Goal: Communication & Community: Answer question/provide support

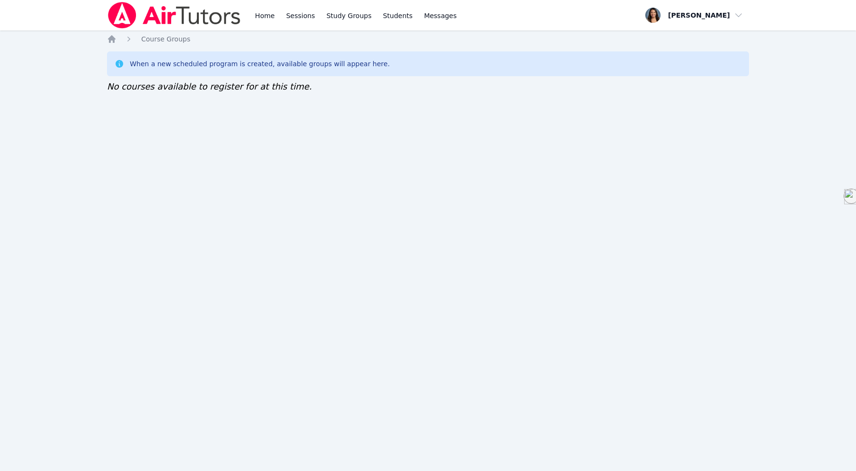
click at [263, 15] on link "Home" at bounding box center [264, 15] width 23 height 30
click at [260, 16] on link "Home" at bounding box center [264, 15] width 23 height 30
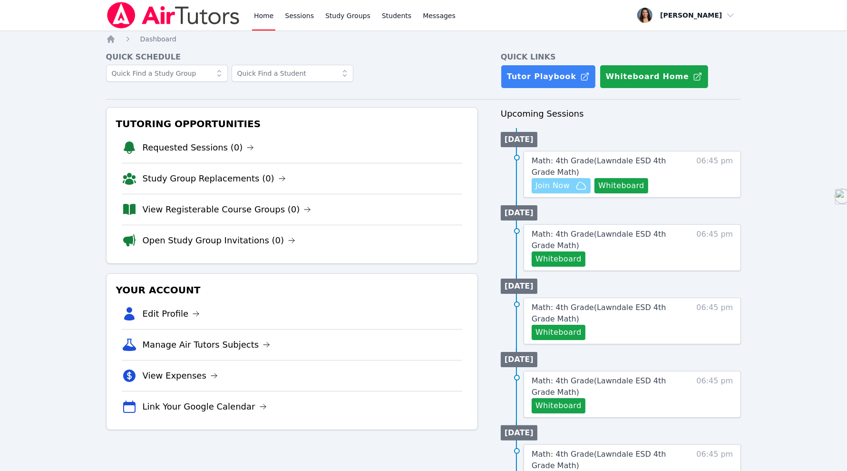
click at [554, 190] on span "Join Now" at bounding box center [553, 185] width 34 height 11
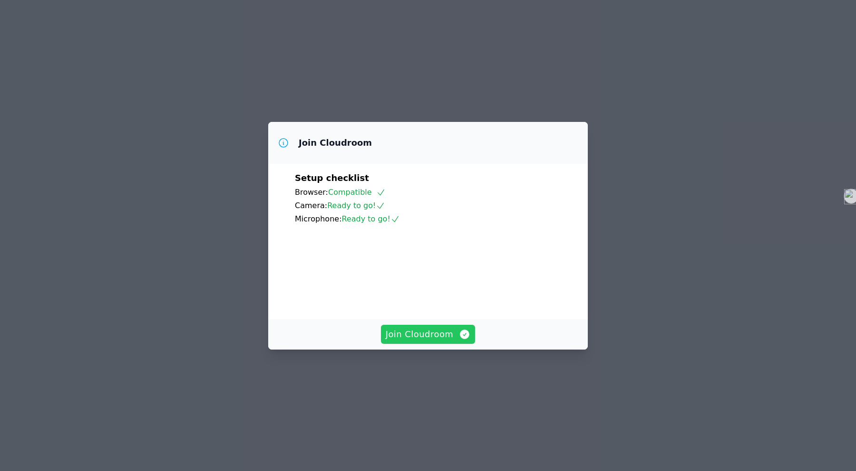
click at [427, 341] on span "Join Cloudroom" at bounding box center [428, 333] width 85 height 13
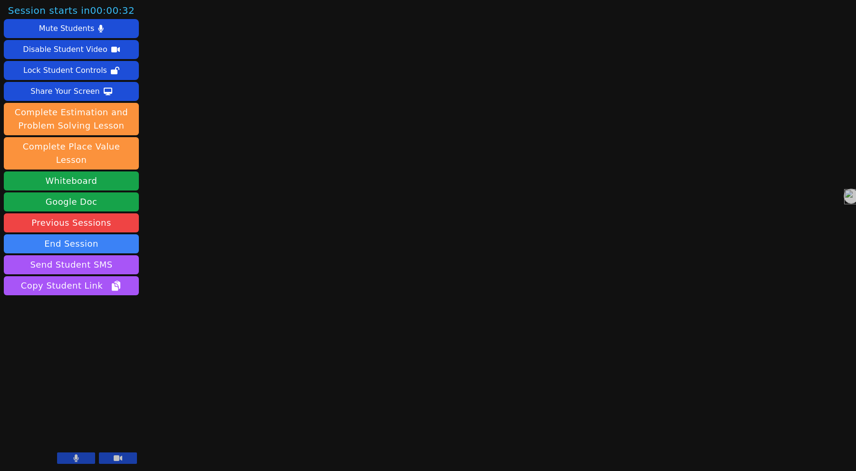
click at [71, 462] on button at bounding box center [76, 457] width 38 height 11
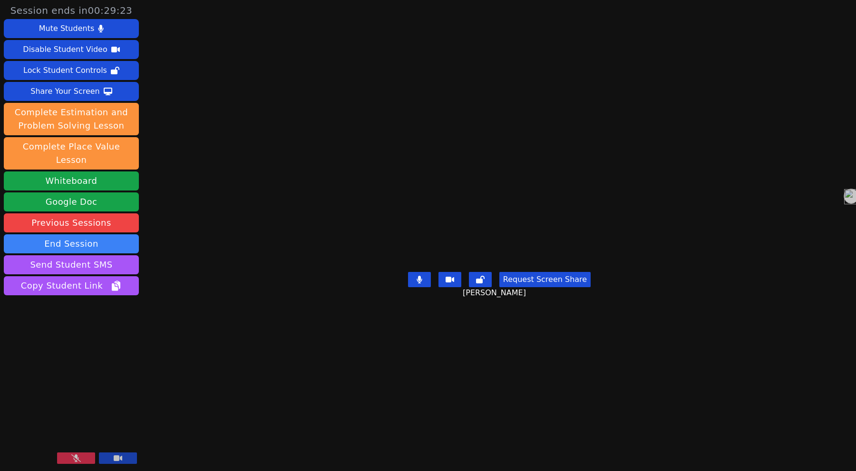
click at [77, 454] on button at bounding box center [76, 457] width 38 height 11
click at [44, 171] on button "Whiteboard" at bounding box center [71, 180] width 135 height 19
click at [42, 94] on div "Share Your Screen" at bounding box center [64, 91] width 69 height 15
click at [78, 96] on div "Share Your Screen" at bounding box center [64, 91] width 69 height 15
click at [94, 96] on div "Share Your Screen" at bounding box center [64, 91] width 69 height 15
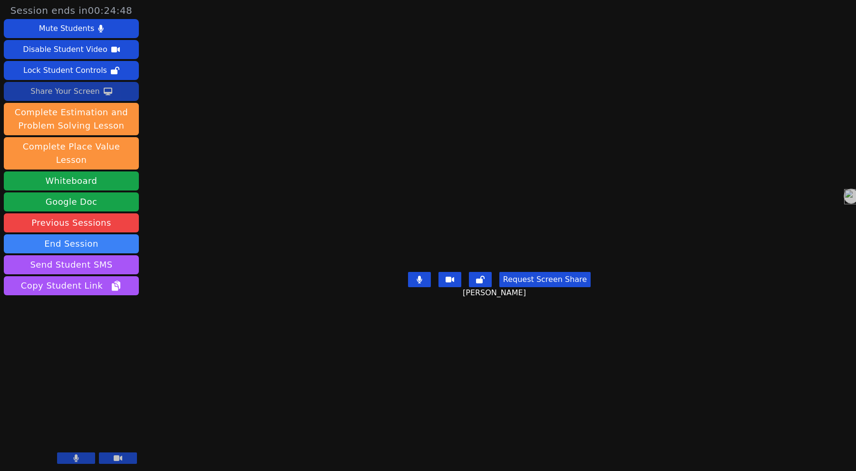
click at [551, 287] on button "Request Screen Share" at bounding box center [545, 279] width 91 height 15
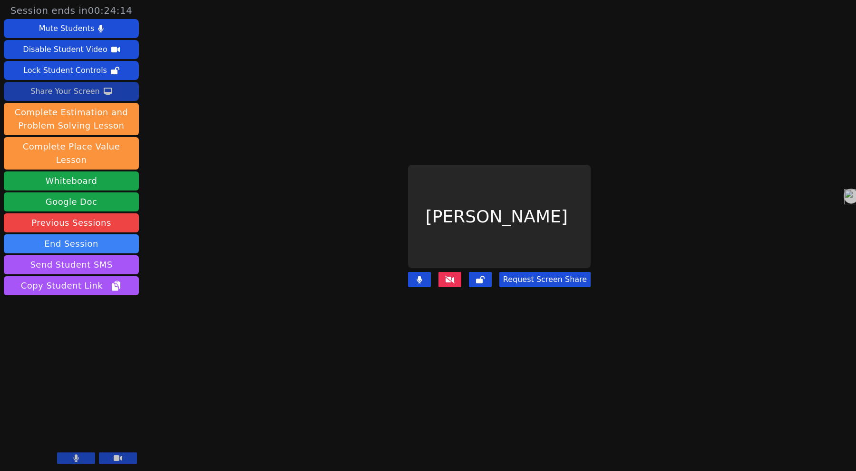
click at [530, 273] on button "Request Screen Share" at bounding box center [545, 279] width 91 height 15
click at [530, 275] on button "Request Screen Share" at bounding box center [545, 279] width 91 height 15
click at [530, 272] on button "Request Screen Share" at bounding box center [545, 279] width 91 height 15
click at [538, 274] on button "Request Screen Share" at bounding box center [545, 279] width 91 height 15
click at [530, 274] on button "Request Screen Share" at bounding box center [545, 279] width 91 height 15
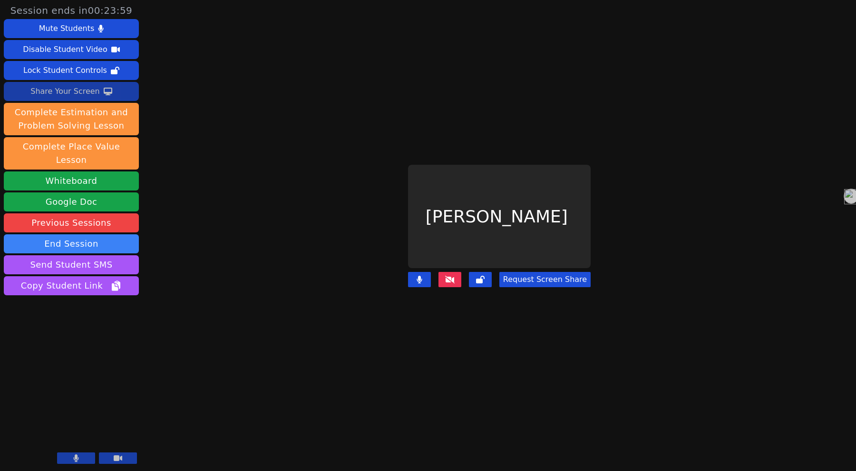
click at [535, 275] on button "Request Screen Share" at bounding box center [545, 279] width 91 height 15
click at [530, 272] on button "Request Screen Share" at bounding box center [545, 279] width 91 height 15
click at [532, 272] on button "Request Screen Share" at bounding box center [545, 279] width 91 height 15
click at [529, 272] on button "Request Screen Share" at bounding box center [545, 279] width 91 height 15
click at [87, 96] on div "Share Your Screen" at bounding box center [64, 91] width 69 height 15
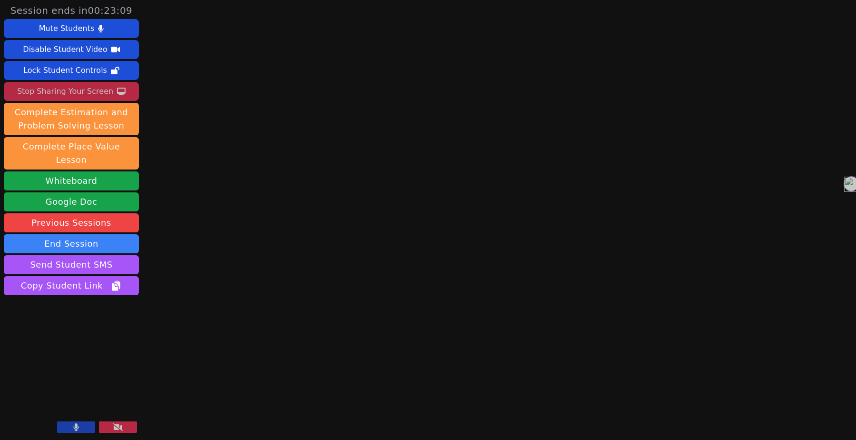
click at [127, 429] on button at bounding box center [118, 426] width 38 height 11
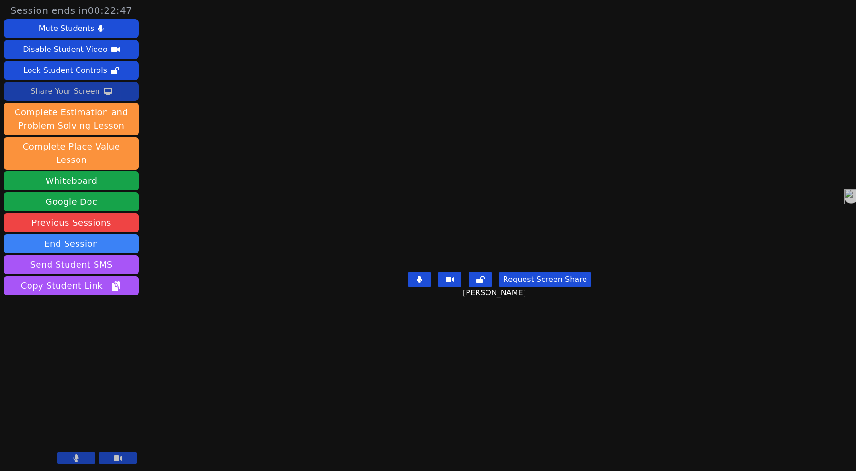
click at [91, 89] on div "Share Your Screen" at bounding box center [64, 91] width 69 height 15
click at [168, 331] on div "Session ends in 00:19:14 Mute Students Disable Student Video Lock Student Contr…" at bounding box center [428, 235] width 856 height 471
click at [87, 93] on div "Share Your Screen" at bounding box center [64, 91] width 69 height 15
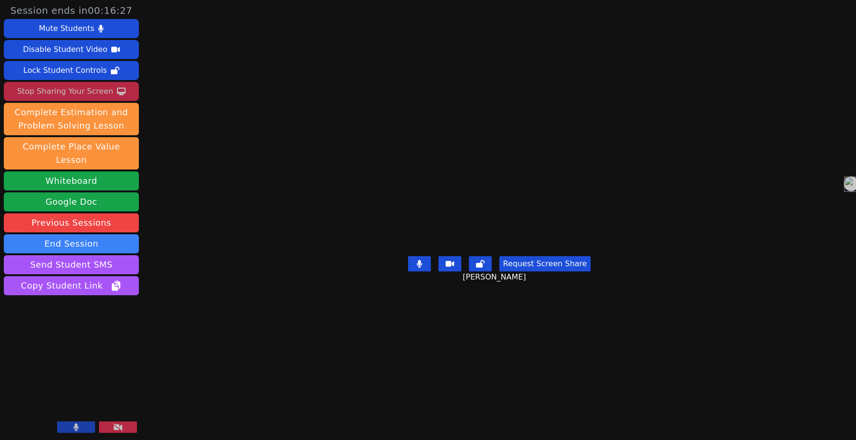
click at [123, 424] on button at bounding box center [118, 426] width 38 height 11
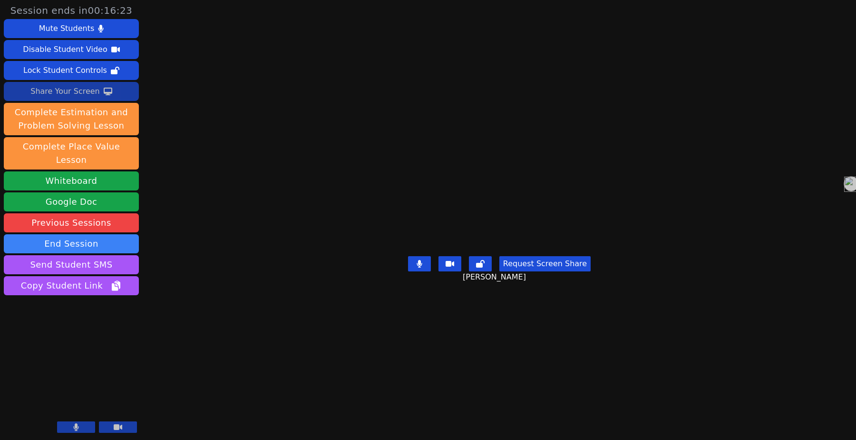
click at [80, 426] on button at bounding box center [76, 426] width 38 height 11
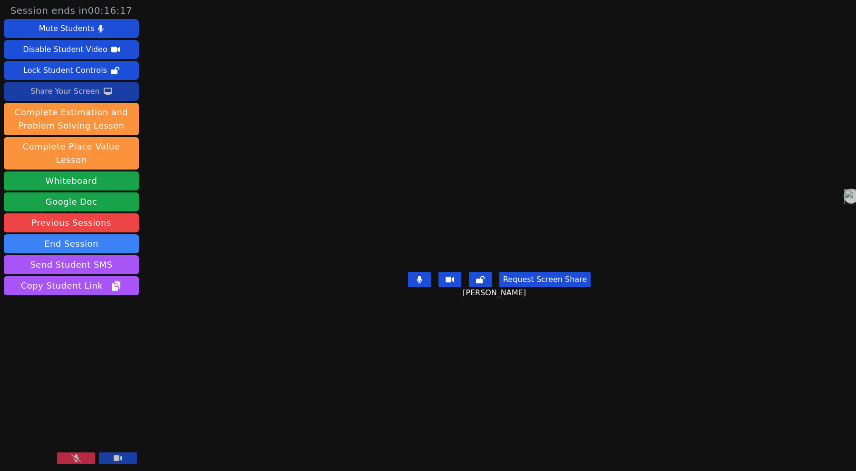
click at [81, 459] on button at bounding box center [76, 457] width 38 height 11
click at [79, 458] on button at bounding box center [76, 457] width 38 height 11
click at [62, 462] on button at bounding box center [76, 457] width 38 height 11
click at [73, 458] on button at bounding box center [76, 457] width 38 height 11
click at [70, 455] on button at bounding box center [76, 457] width 38 height 11
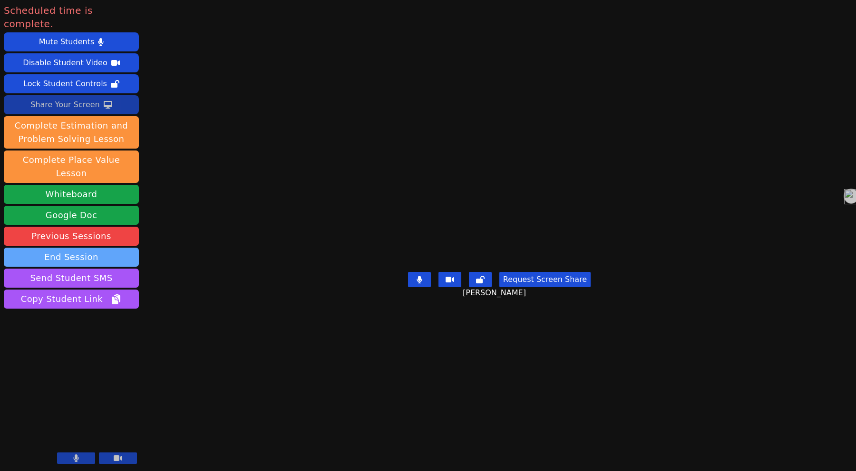
click at [91, 247] on button "End Session" at bounding box center [71, 256] width 135 height 19
